Goal: Task Accomplishment & Management: Use online tool/utility

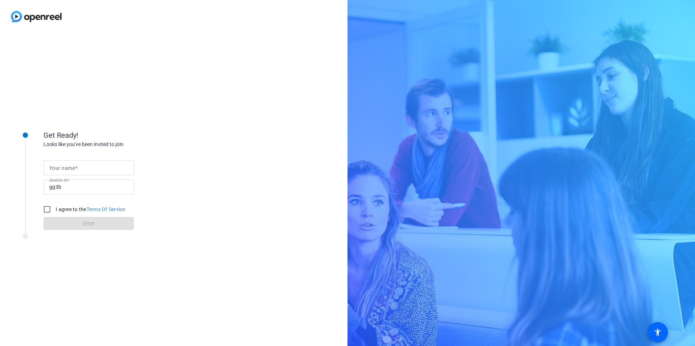
click at [113, 166] on input "Your name" at bounding box center [88, 168] width 79 height 9
type input "[PERSON_NAME]"
click at [51, 211] on input "I agree to the Terms Of Service" at bounding box center [47, 209] width 14 height 14
checkbox input "true"
click at [56, 223] on span at bounding box center [88, 223] width 90 height 17
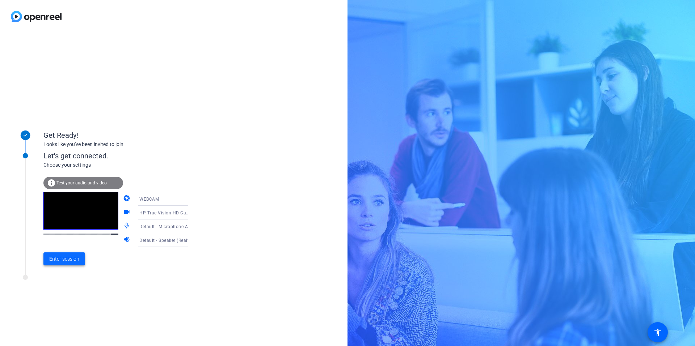
click at [57, 261] on span "Enter session" at bounding box center [64, 260] width 30 height 8
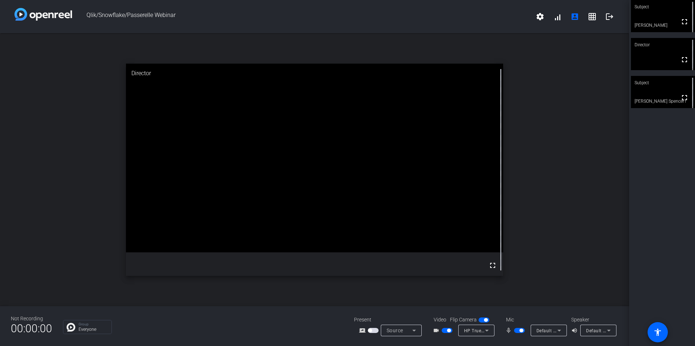
click at [667, 171] on div "Subject fullscreen [PERSON_NAME] Director fullscreen Subject fullscreen [PERSON…" at bounding box center [662, 173] width 66 height 346
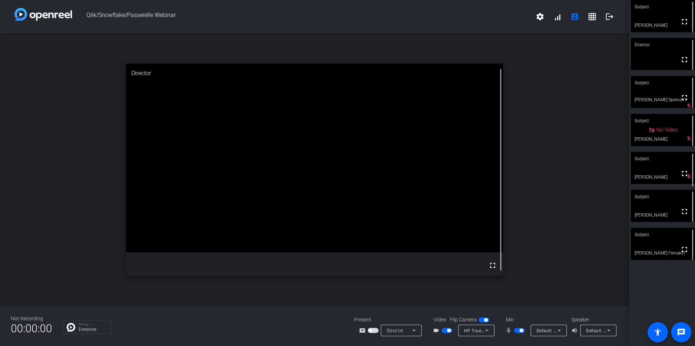
click at [521, 330] on span "button" at bounding box center [521, 331] width 4 height 4
click at [449, 331] on span "button" at bounding box center [449, 331] width 4 height 4
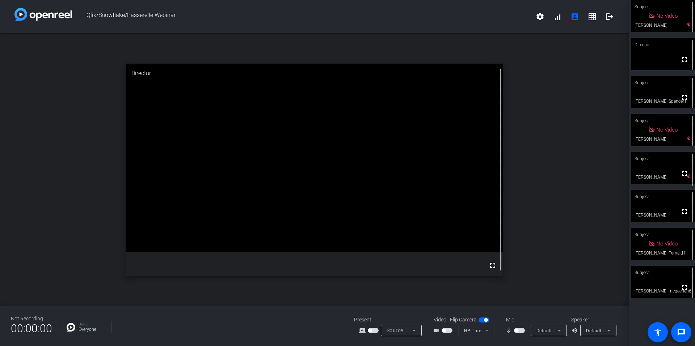
click at [516, 329] on span "button" at bounding box center [516, 331] width 4 height 4
click at [443, 333] on span "button" at bounding box center [447, 330] width 11 height 5
